Goal: Task Accomplishment & Management: Check status

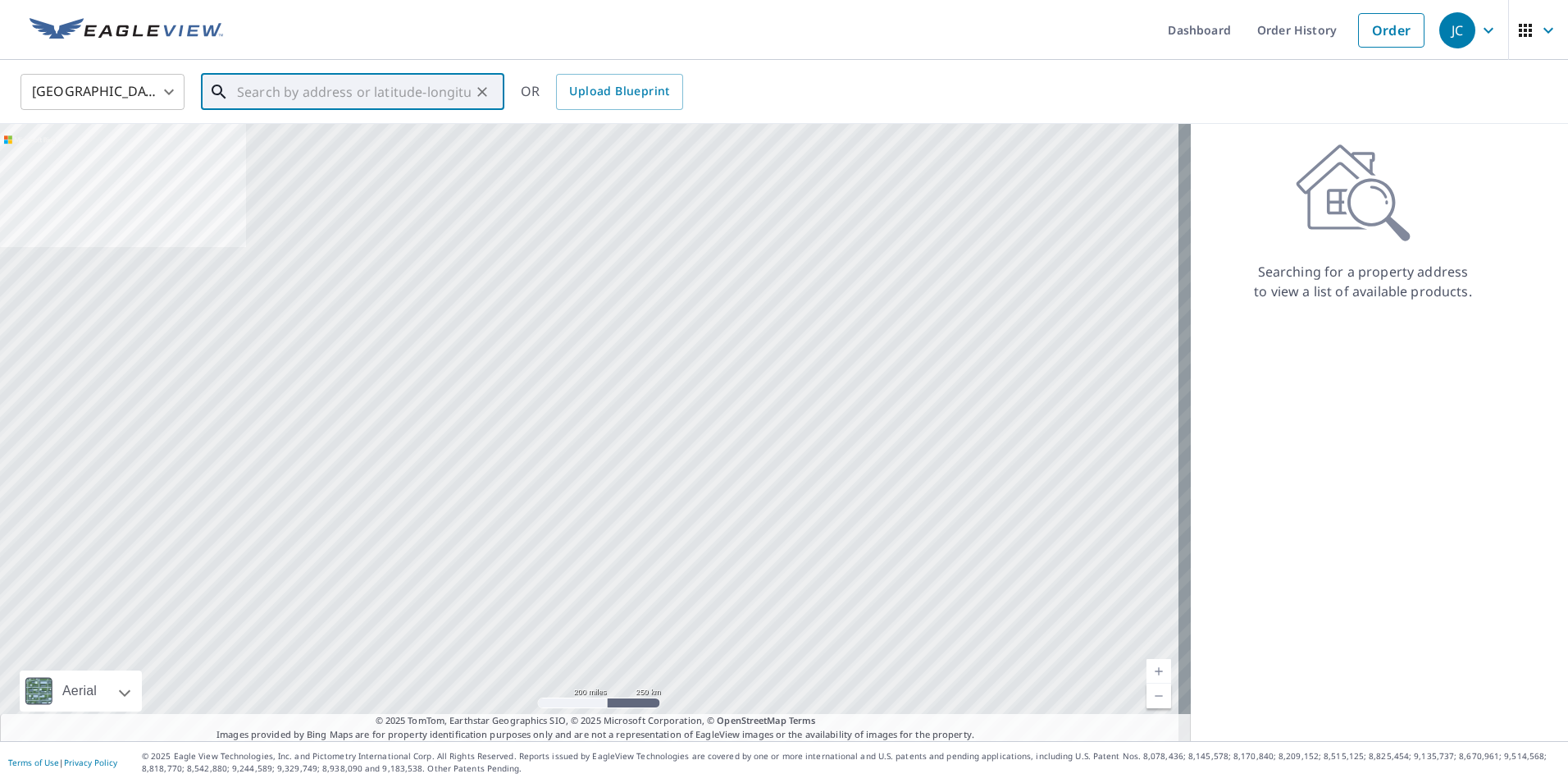
click at [328, 99] on input "text" at bounding box center [354, 91] width 234 height 46
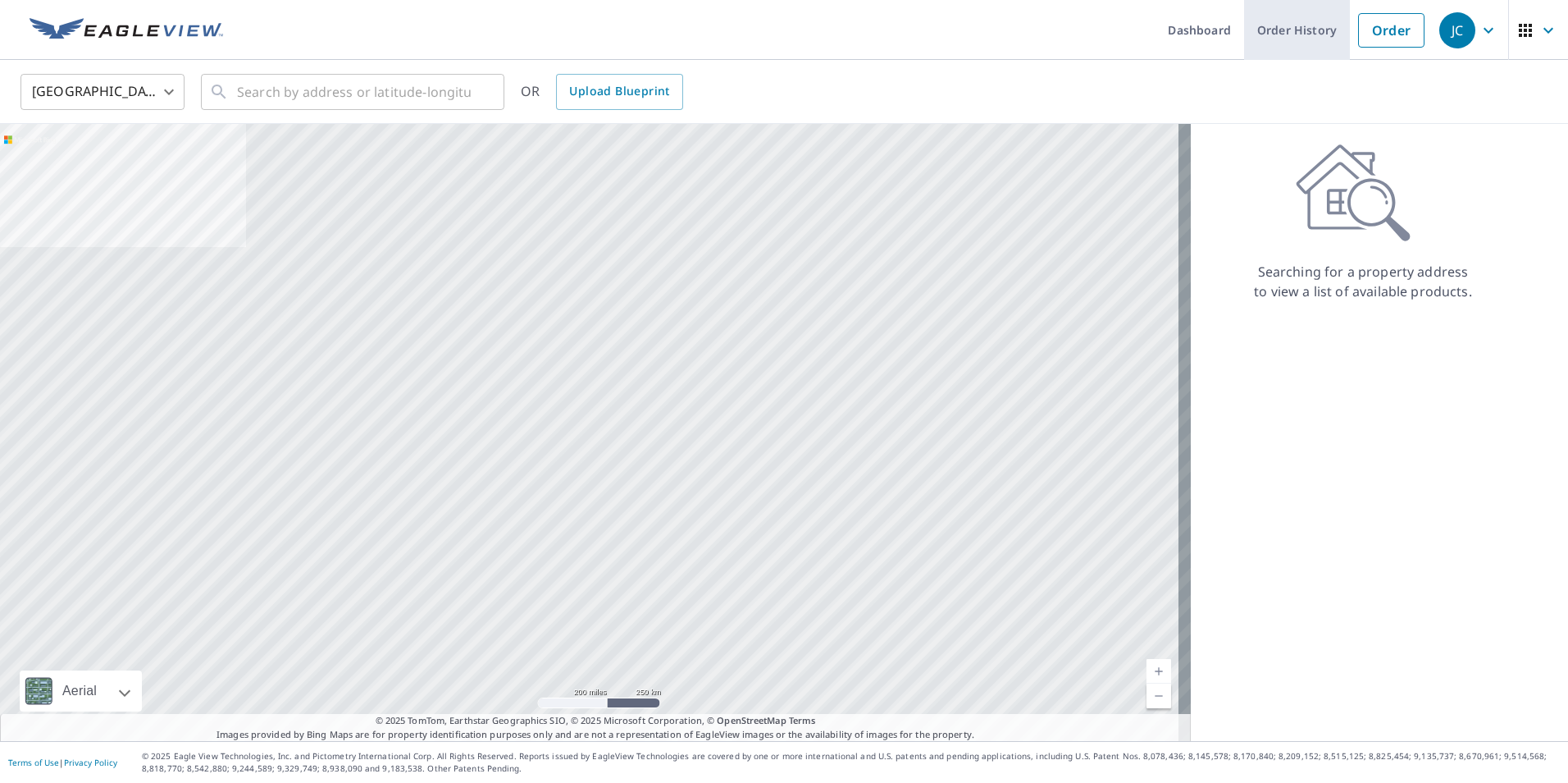
click at [1286, 35] on link "Order History" at bounding box center [1297, 30] width 106 height 60
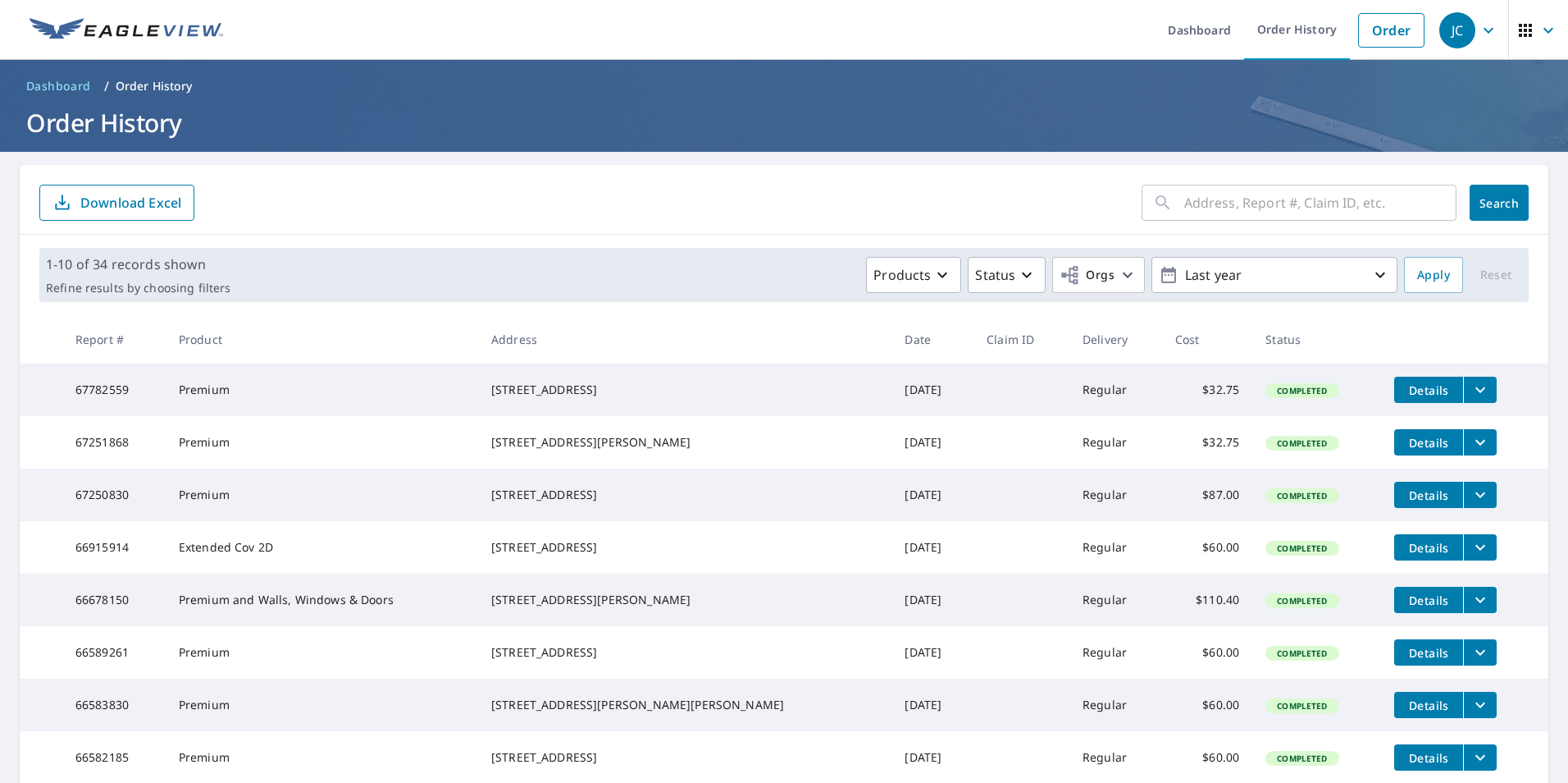
click at [1404, 391] on span "Details" at bounding box center [1428, 390] width 49 height 16
click at [1470, 392] on icon "filesDropdownBtn-67782559" at bounding box center [1480, 390] width 20 height 20
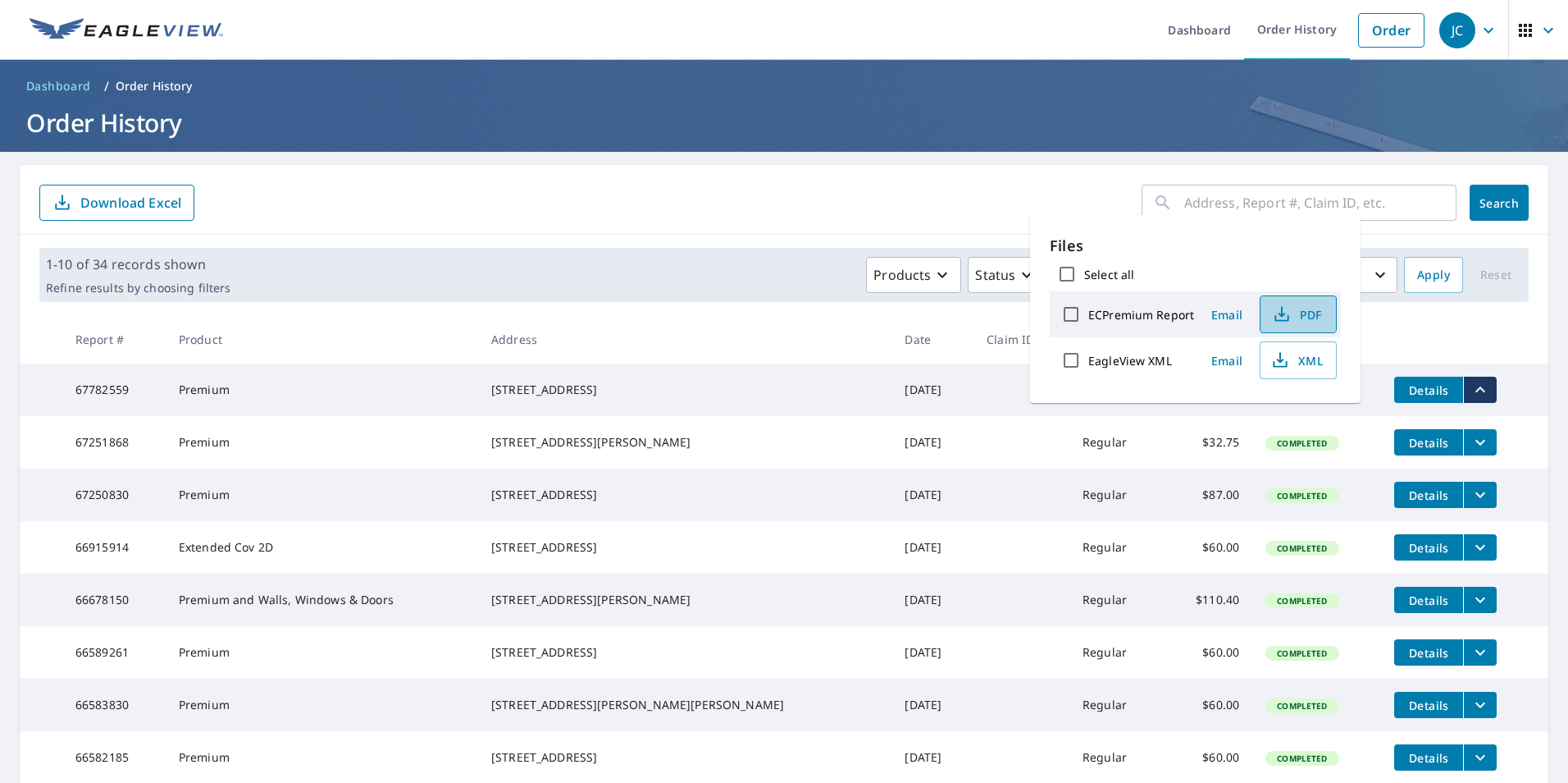
click at [1302, 315] on span "PDF" at bounding box center [1297, 314] width 53 height 20
